Goal: Task Accomplishment & Management: Complete application form

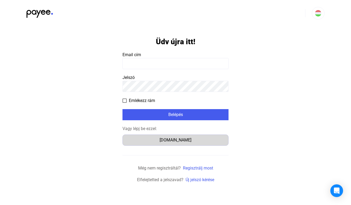
click at [175, 142] on div "[DOMAIN_NAME]" at bounding box center [175, 140] width 102 height 6
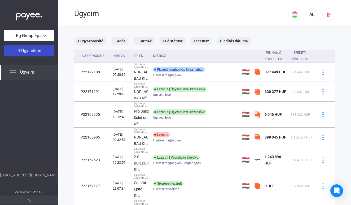
click at [34, 50] on span "Ügyindítás" at bounding box center [31, 50] width 20 height 5
